Goal: Task Accomplishment & Management: Manage account settings

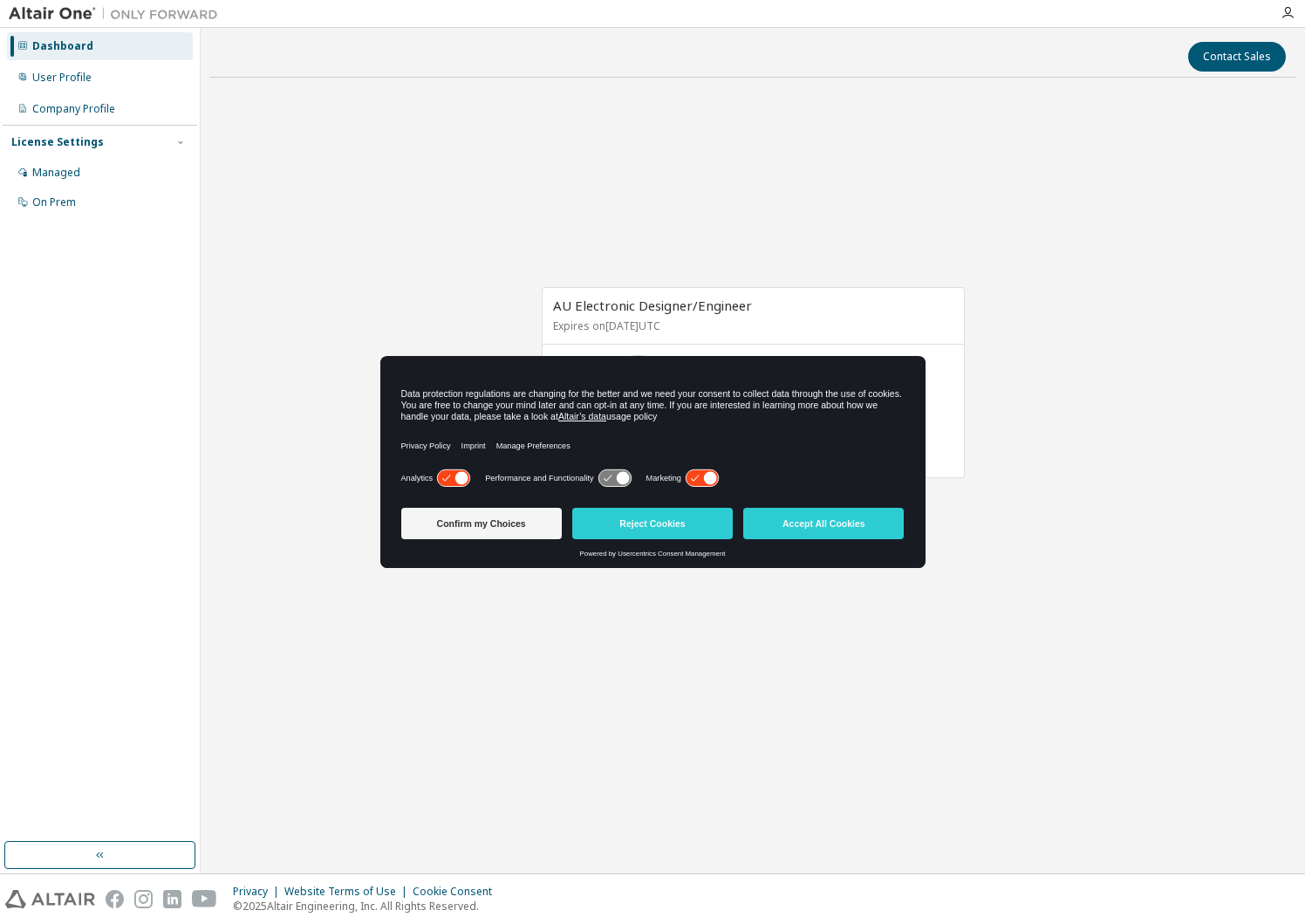
click at [697, 475] on icon at bounding box center [701, 478] width 32 height 17
click at [441, 474] on icon at bounding box center [452, 478] width 32 height 17
click at [487, 518] on button "Confirm my Choices" at bounding box center [481, 523] width 161 height 31
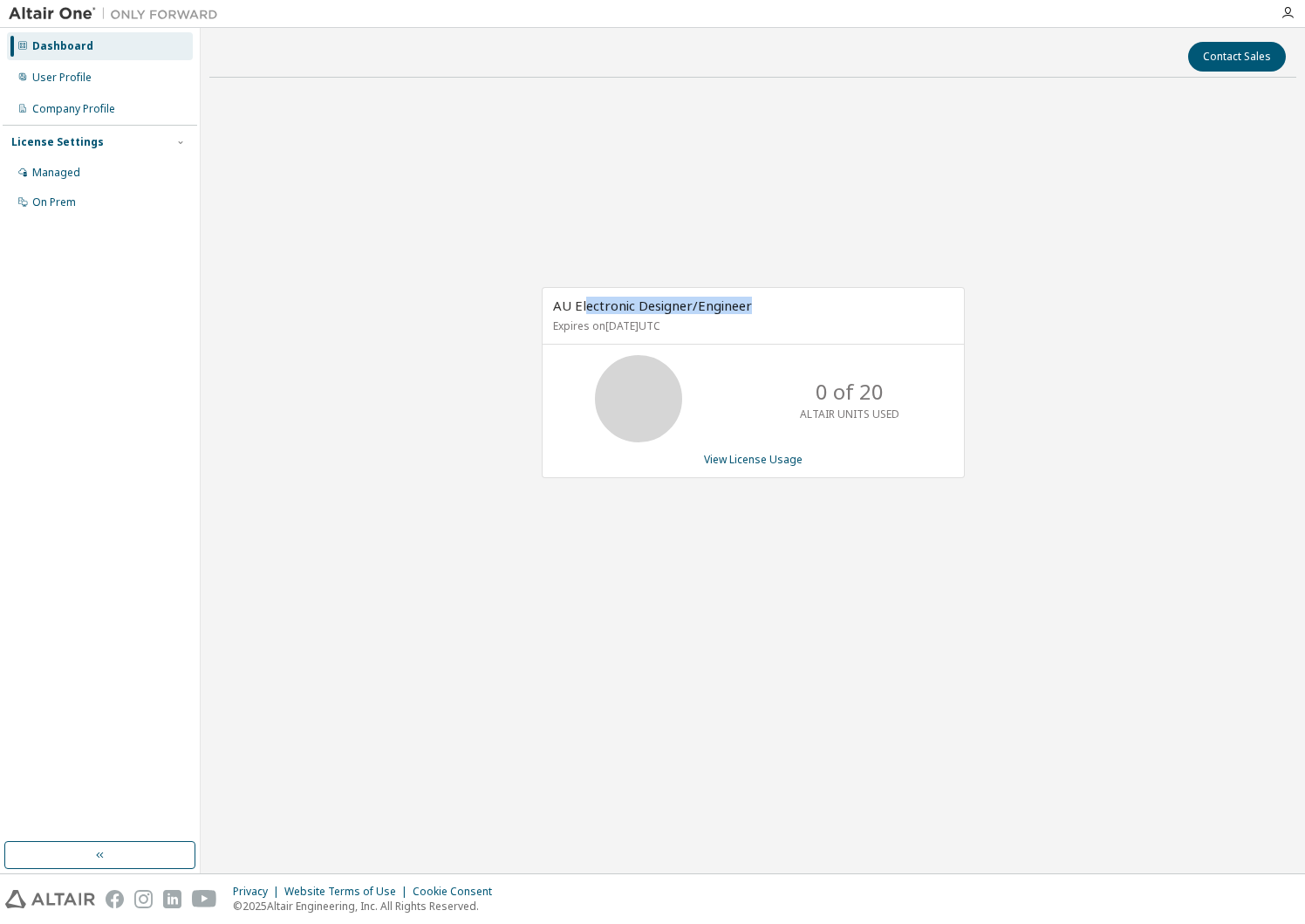
drag, startPoint x: 585, startPoint y: 307, endPoint x: 768, endPoint y: 307, distance: 183.0
click at [768, 307] on div "AU Electronic Designer/Engineer Expires on June 1, 2026 UTC" at bounding box center [753, 317] width 421 height 57
click at [607, 332] on p "Expires on June 1, 2026 UTC" at bounding box center [752, 326] width 396 height 15
drag, startPoint x: 564, startPoint y: 328, endPoint x: 715, endPoint y: 326, distance: 151.0
click at [715, 326] on p "Expires on June 1, 2026 UTC" at bounding box center [752, 326] width 396 height 15
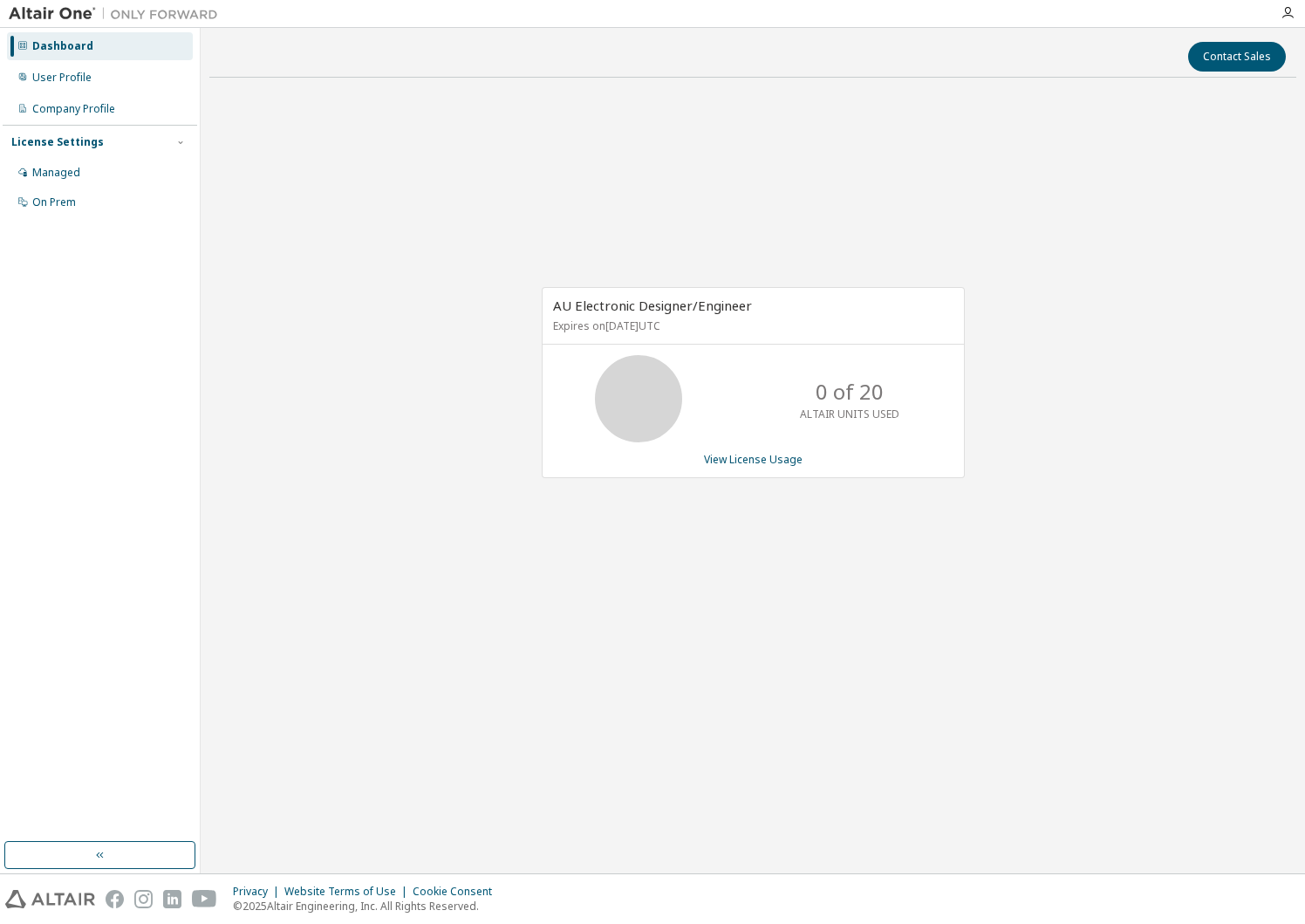
drag, startPoint x: 715, startPoint y: 326, endPoint x: 623, endPoint y: 338, distance: 92.8
click at [624, 338] on div "AU Electronic Designer/Engineer Expires on June 1, 2026 UTC" at bounding box center [753, 317] width 421 height 57
click at [751, 464] on link "View License Usage" at bounding box center [753, 459] width 98 height 15
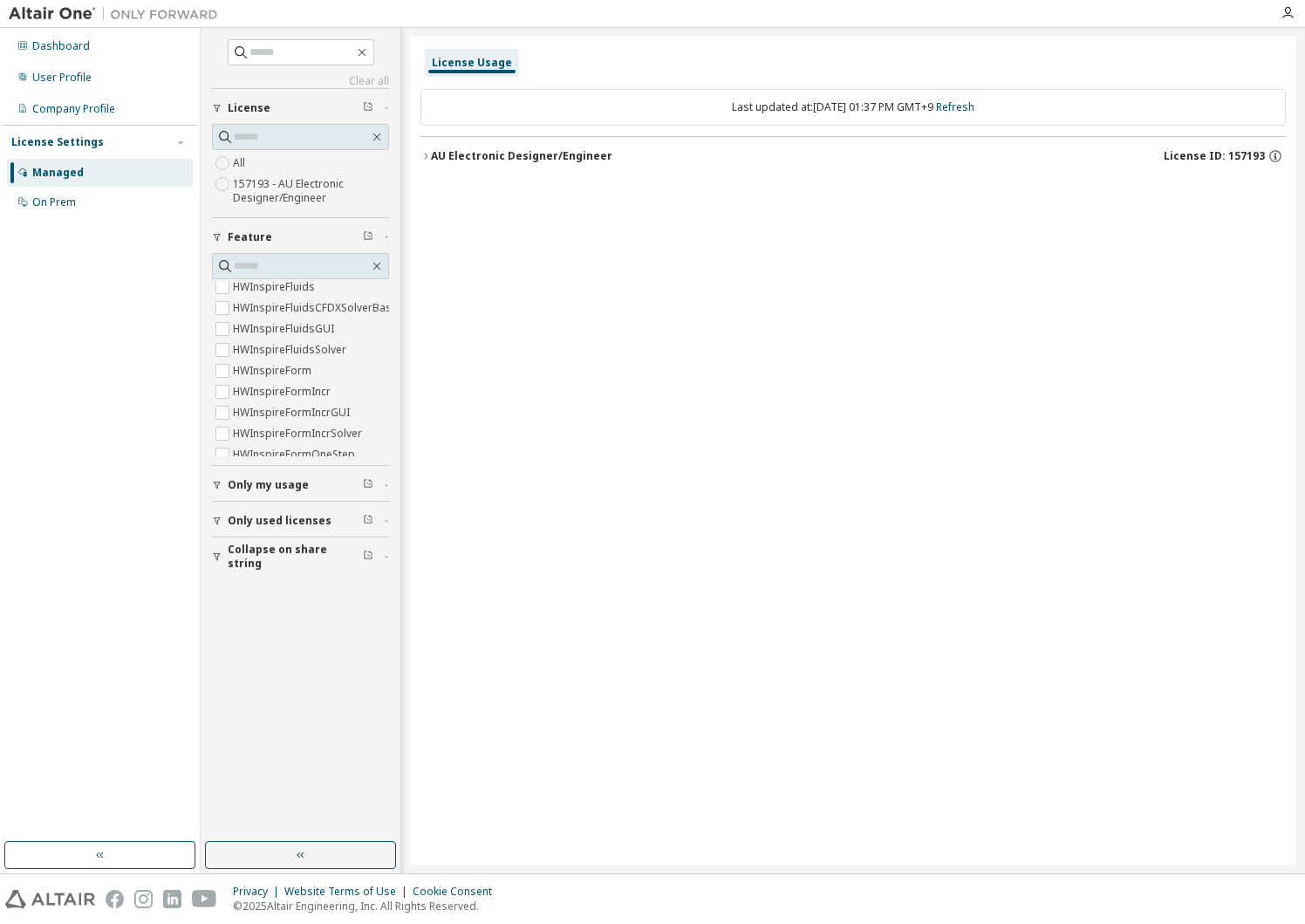
scroll to position [983, 0]
click at [289, 490] on span "Only my usage" at bounding box center [268, 484] width 81 height 14
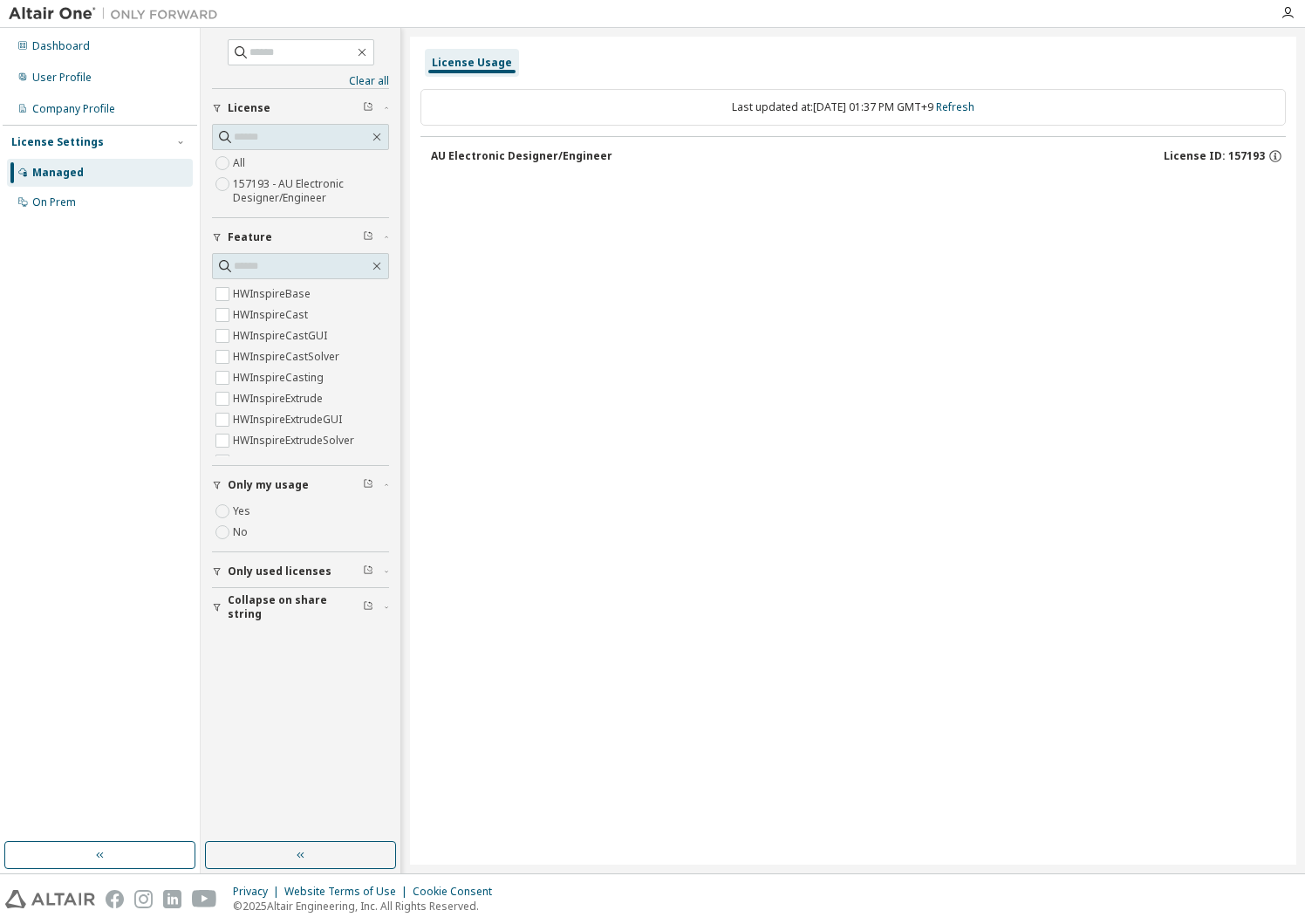
click at [244, 482] on span "Only my usage" at bounding box center [268, 484] width 81 height 14
click at [248, 488] on span "Only my usage" at bounding box center [268, 484] width 81 height 14
click at [283, 572] on span "Only used licenses" at bounding box center [279, 571] width 104 height 14
click at [284, 572] on span "Only used licenses" at bounding box center [279, 571] width 104 height 14
click at [234, 573] on span "Only used licenses" at bounding box center [279, 571] width 104 height 14
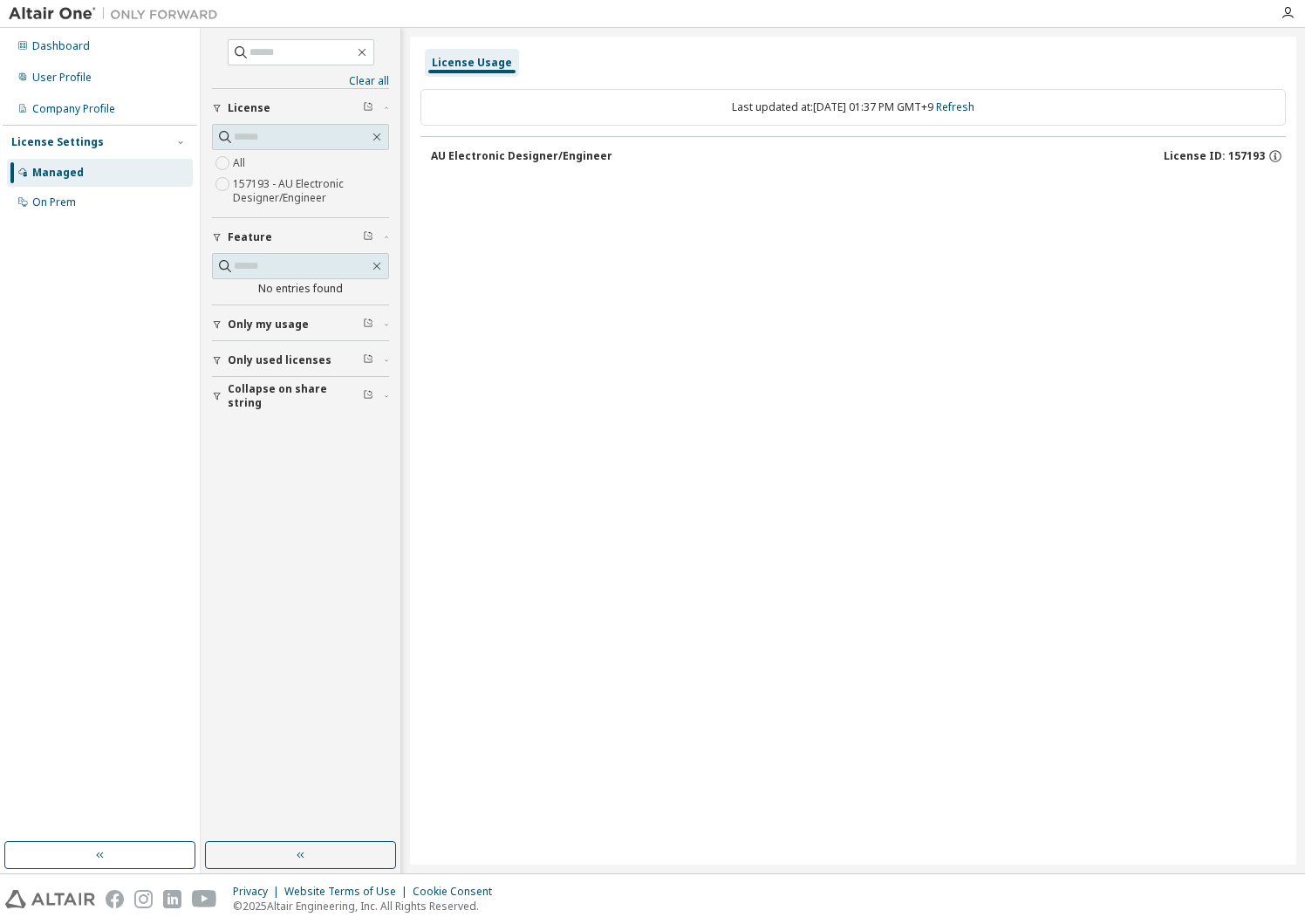
scroll to position [0, 0]
click at [282, 398] on span "Collapse on share string" at bounding box center [295, 395] width 135 height 28
click at [241, 421] on label "Yes" at bounding box center [243, 422] width 21 height 21
click at [73, 112] on div "Company Profile" at bounding box center [73, 108] width 83 height 14
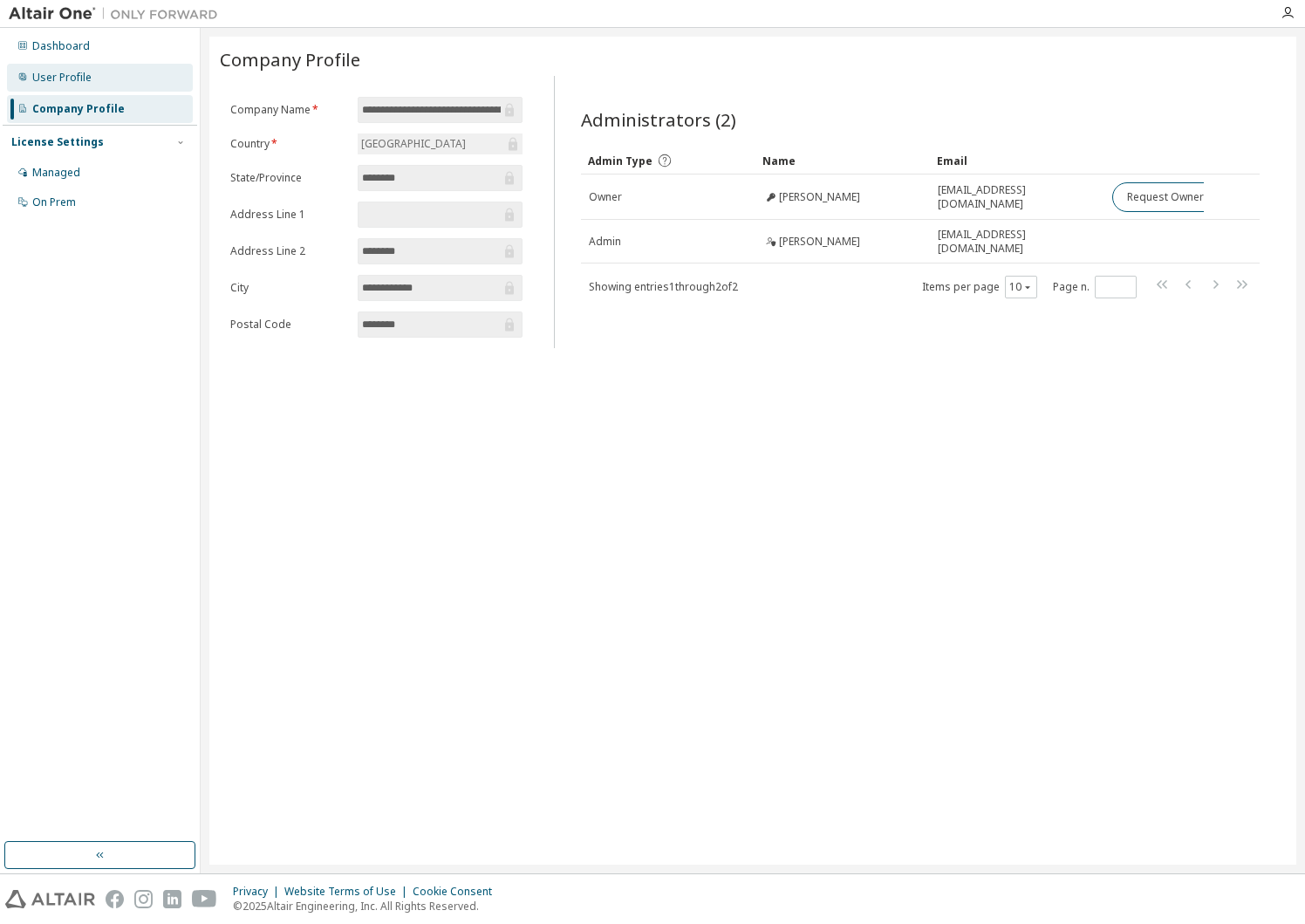
click at [66, 81] on div "User Profile" at bounding box center [61, 77] width 60 height 14
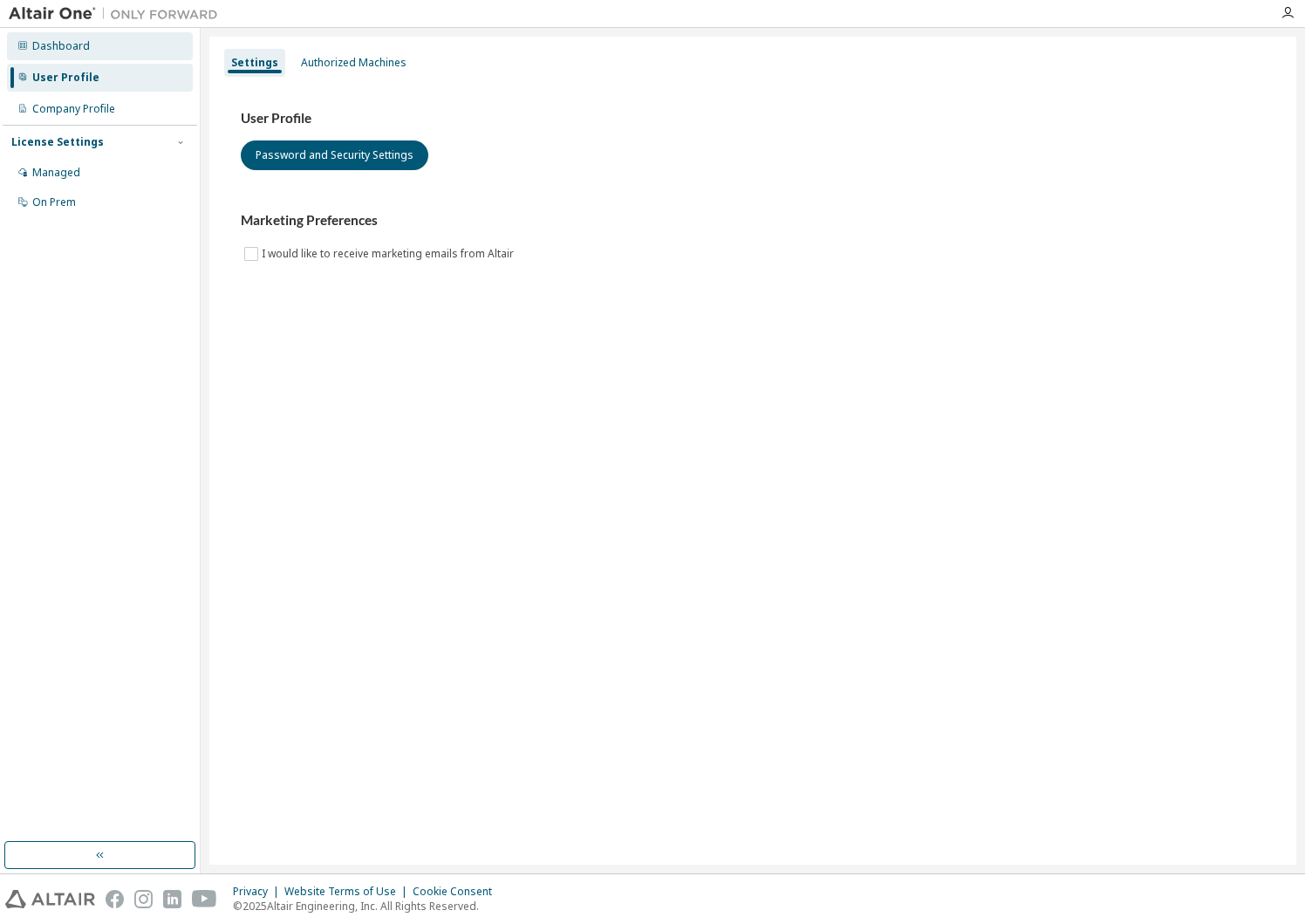
click at [70, 49] on div "Dashboard" at bounding box center [61, 46] width 58 height 14
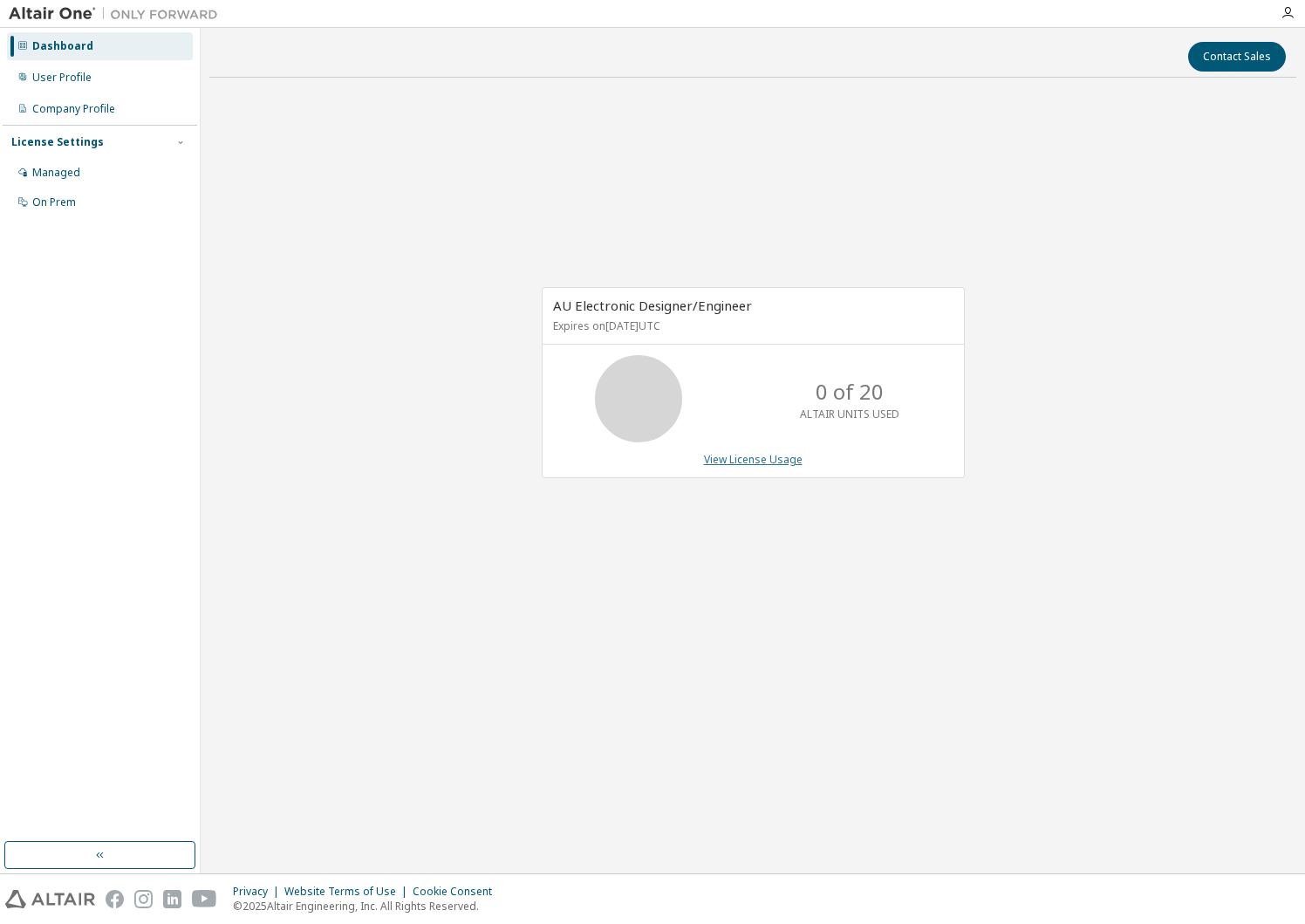
click at [760, 458] on link "View License Usage" at bounding box center [753, 459] width 98 height 15
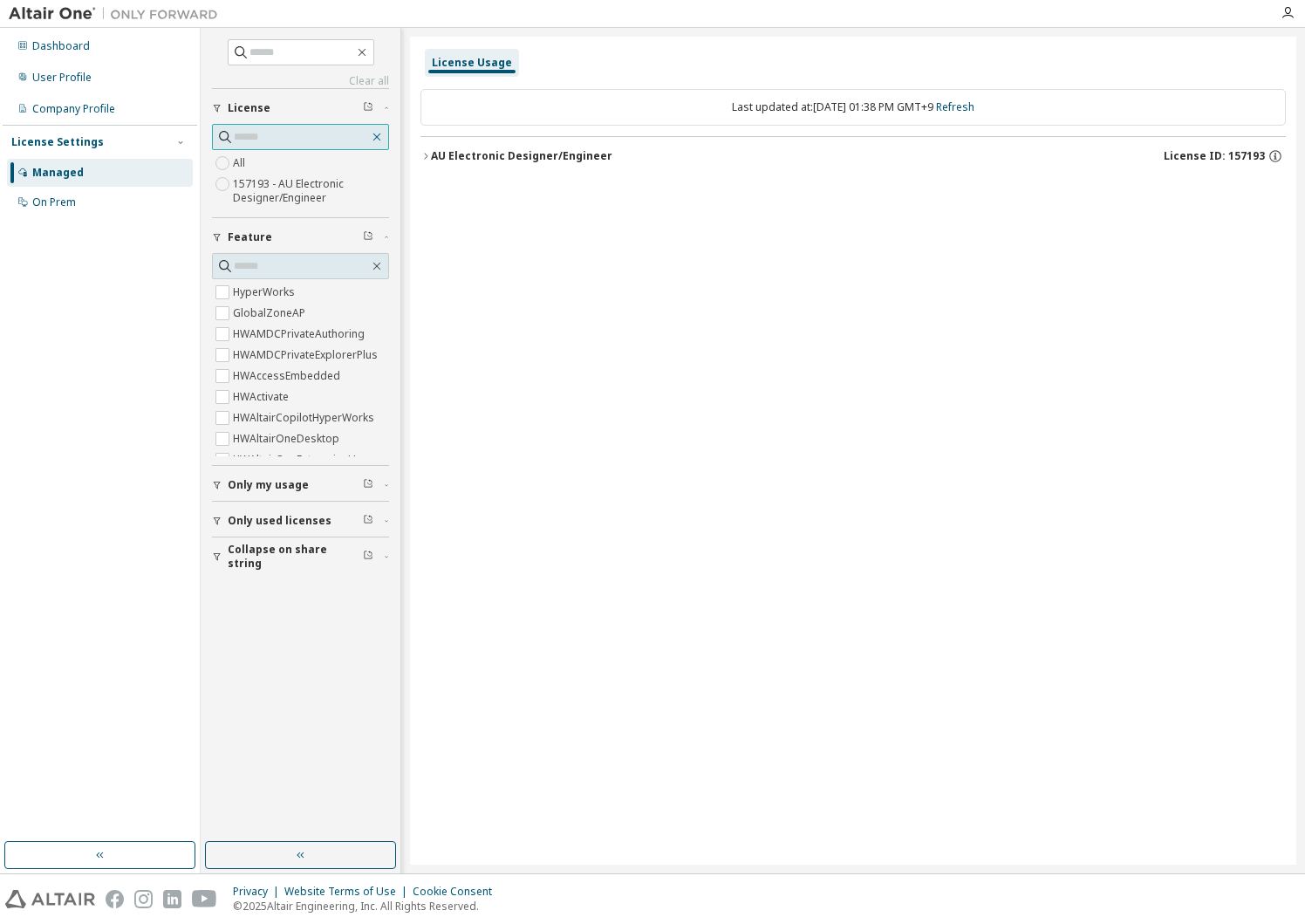
click at [377, 136] on icon "button" at bounding box center [376, 137] width 14 height 14
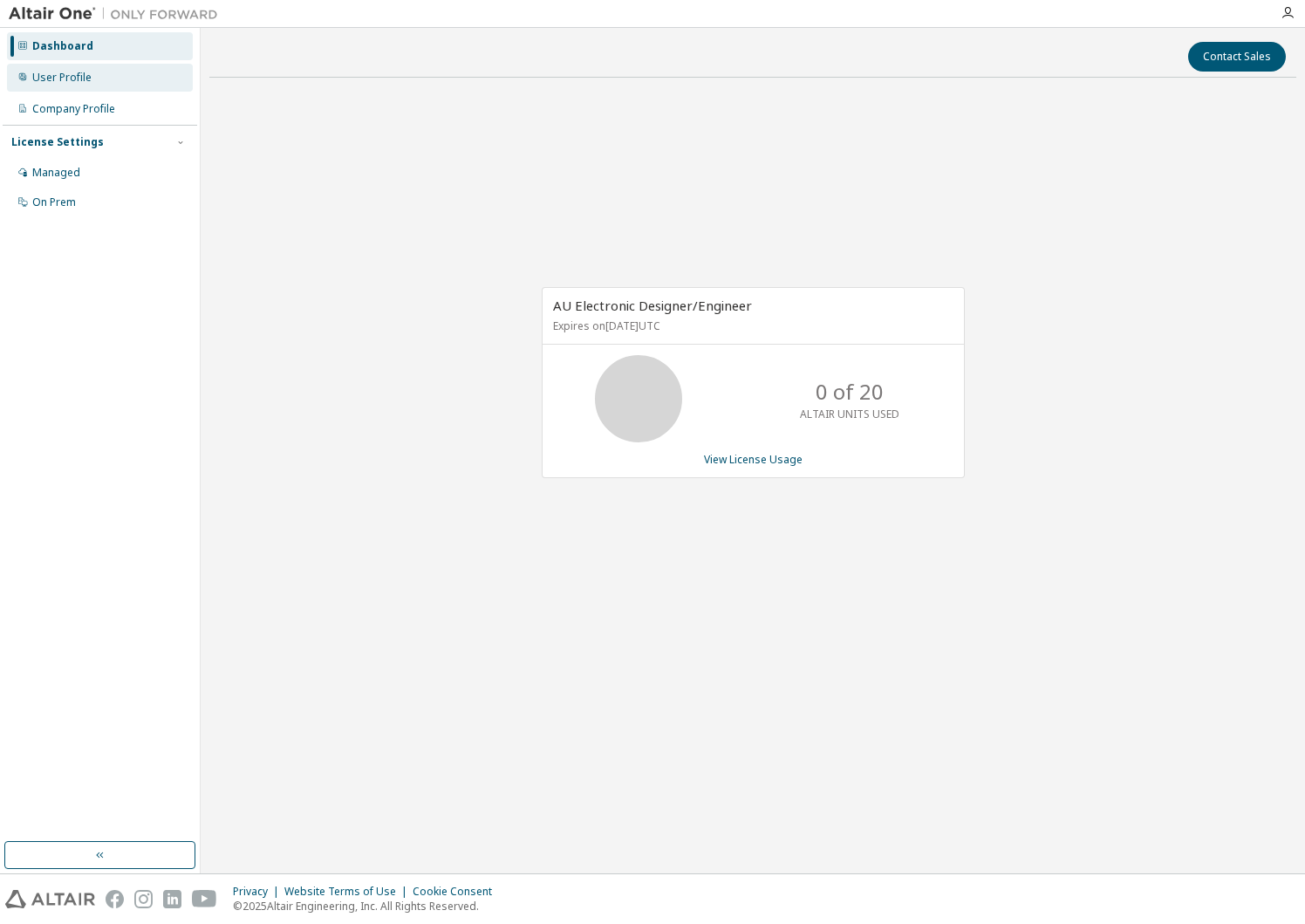
click at [84, 84] on div "User Profile" at bounding box center [100, 77] width 186 height 28
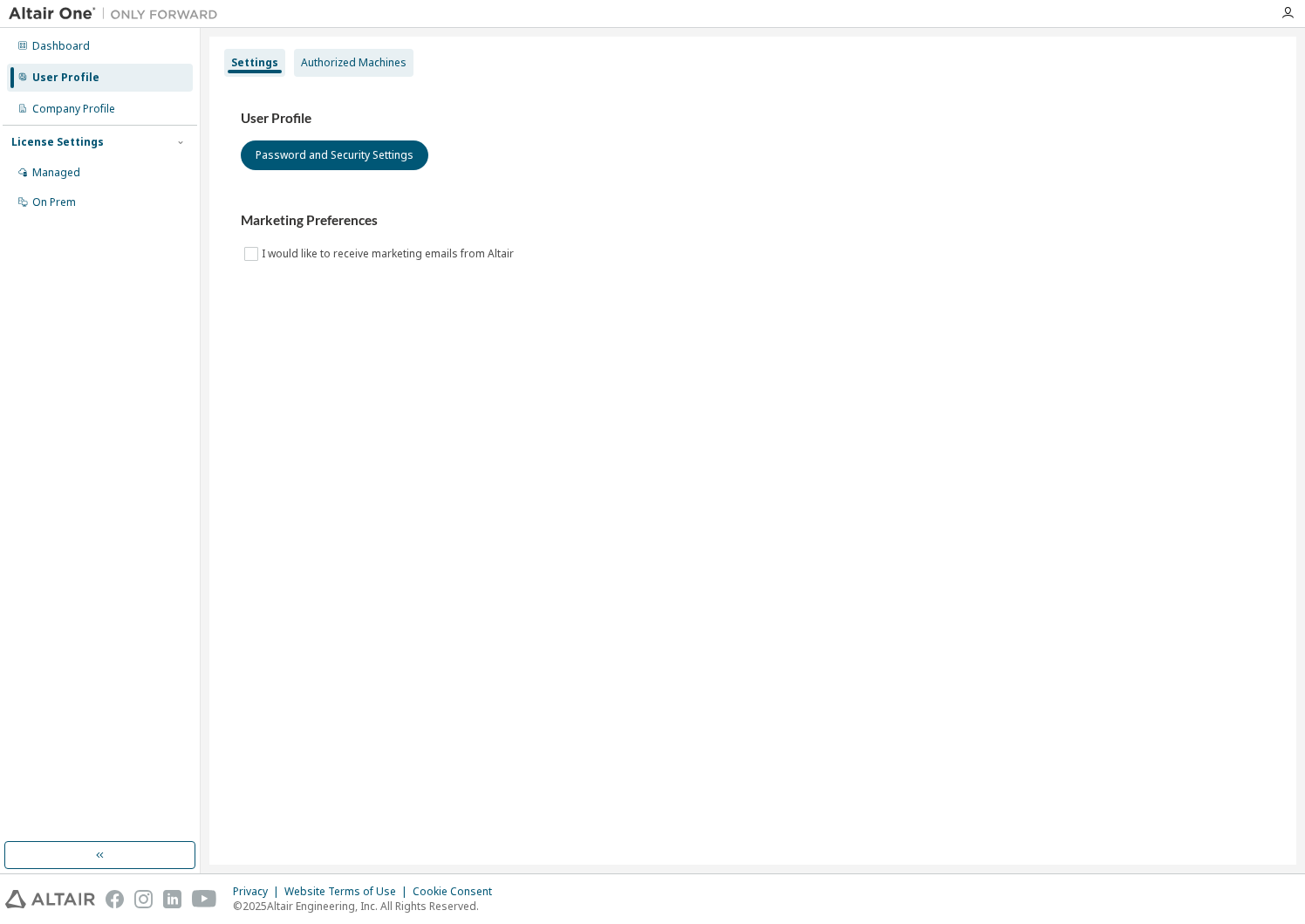
click at [354, 68] on div "Authorized Machines" at bounding box center [353, 62] width 106 height 14
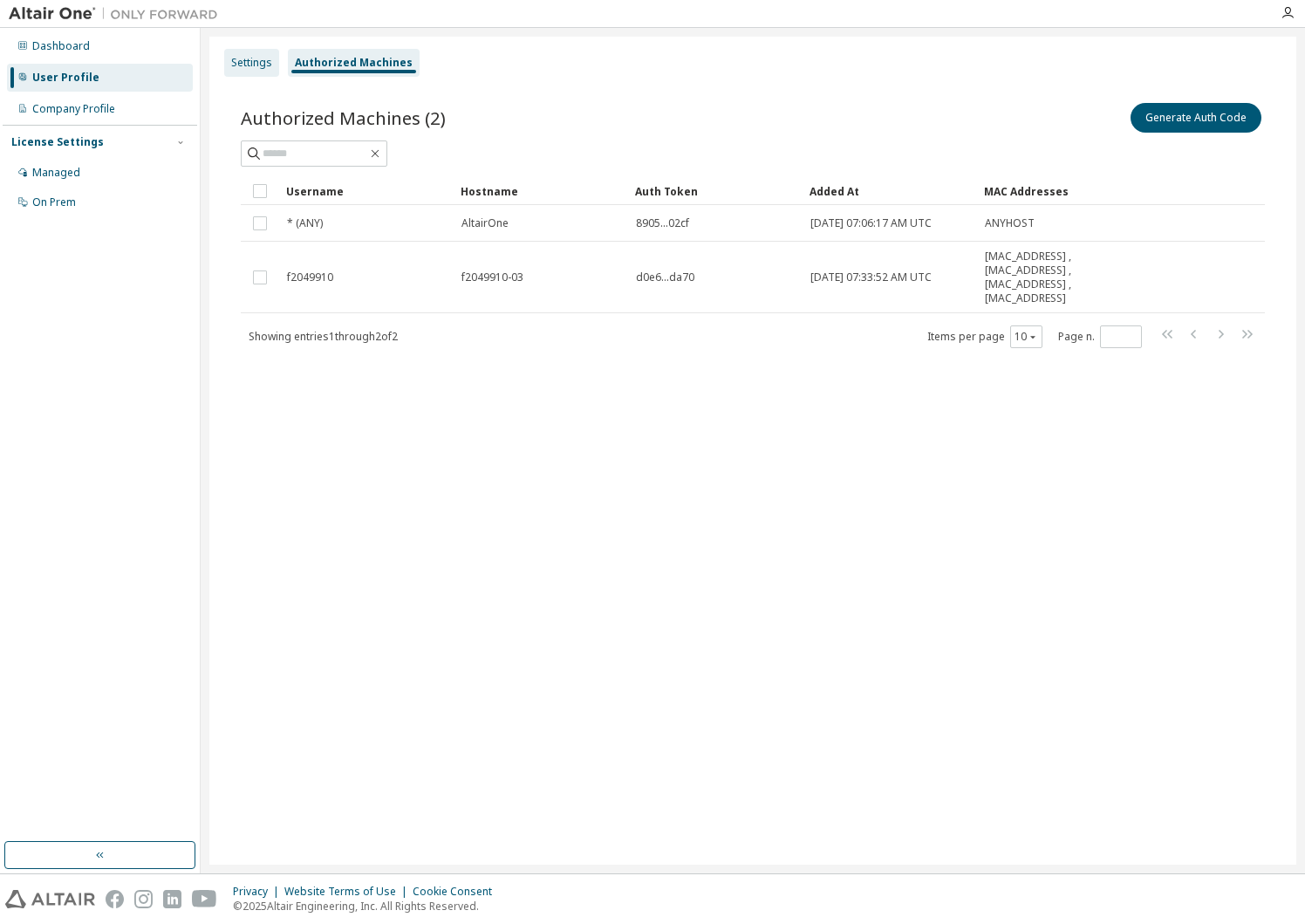
click at [240, 61] on div "Settings" at bounding box center [251, 62] width 41 height 14
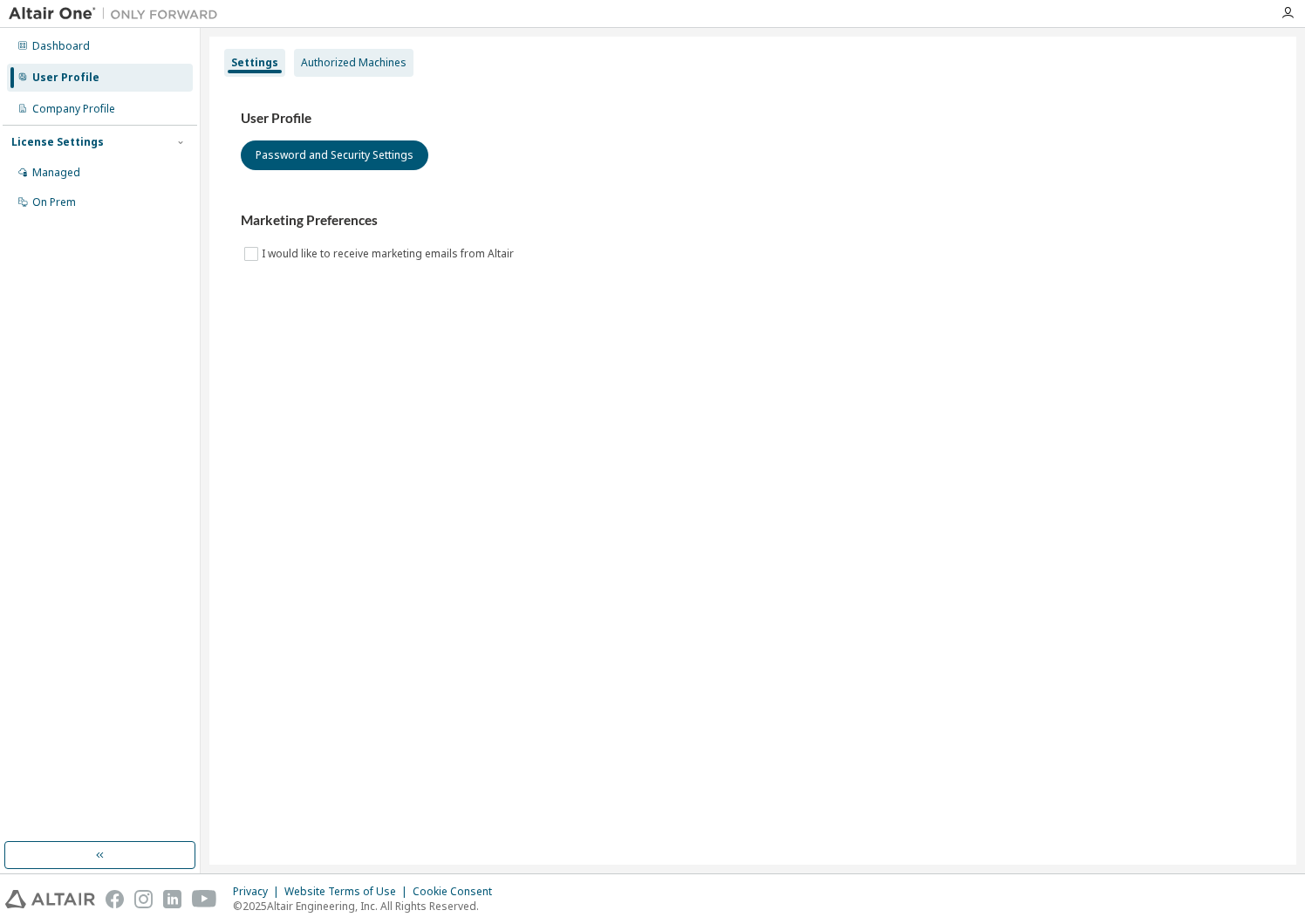
click at [349, 64] on div "Authorized Machines" at bounding box center [353, 62] width 106 height 14
